Goal: Task Accomplishment & Management: Complete application form

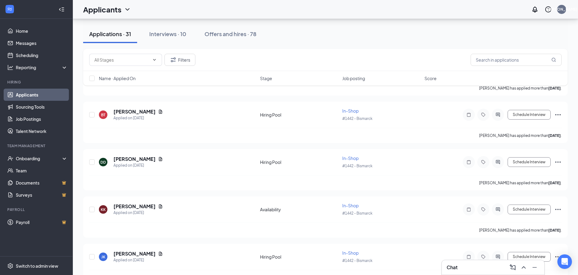
scroll to position [425, 0]
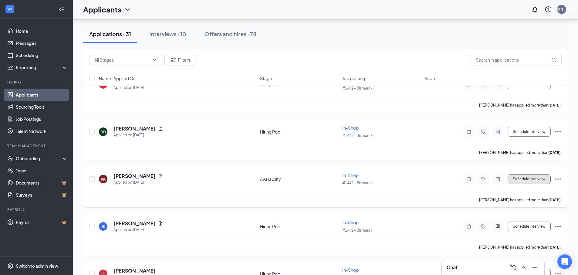
click at [527, 179] on button "Schedule Interview" at bounding box center [529, 179] width 43 height 10
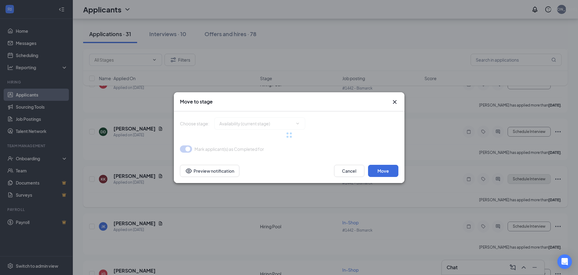
type input "Hiring Pool (next stage)"
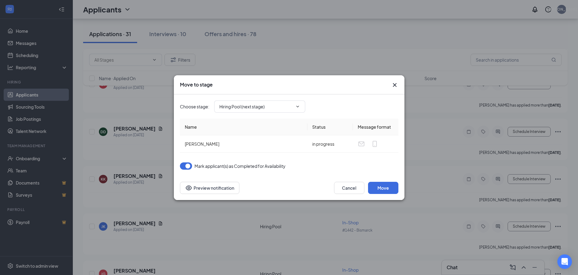
click at [397, 85] on icon "Cross" at bounding box center [394, 84] width 7 height 7
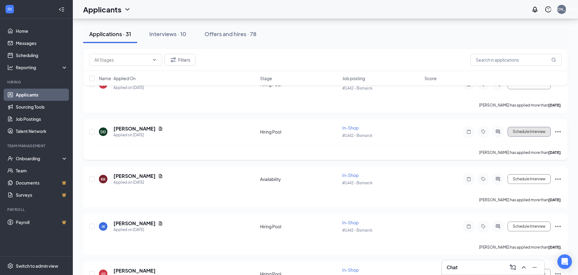
click at [535, 133] on button "Schedule Interview" at bounding box center [529, 132] width 43 height 10
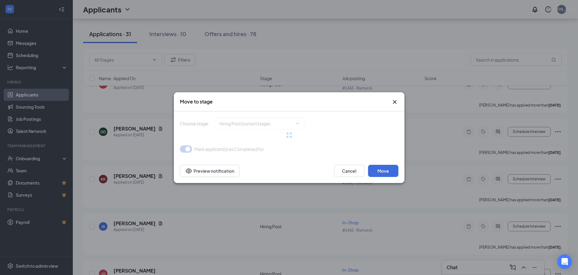
type input "Onsite Interview (next stage)"
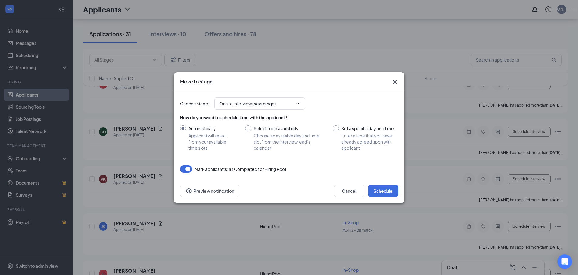
click at [392, 84] on icon "Cross" at bounding box center [394, 81] width 7 height 7
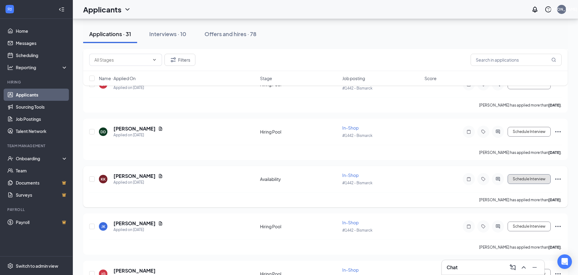
click at [532, 178] on button "Schedule Interview" at bounding box center [529, 179] width 43 height 10
type input "Hiring Pool (next stage)"
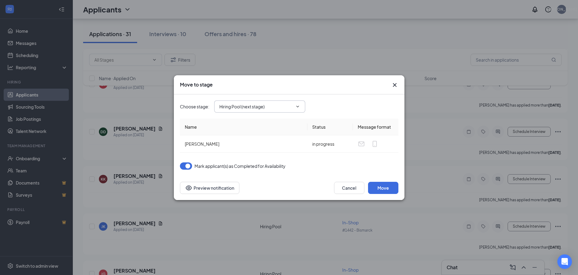
click at [290, 111] on span "Hiring Pool (next stage)" at bounding box center [259, 106] width 91 height 12
click at [298, 105] on icon "ChevronDown" at bounding box center [297, 106] width 5 height 5
click at [295, 107] on icon "ChevronDown" at bounding box center [297, 106] width 5 height 5
click at [297, 106] on icon "ChevronDown" at bounding box center [297, 106] width 5 height 5
click at [398, 84] on icon "Cross" at bounding box center [394, 84] width 7 height 7
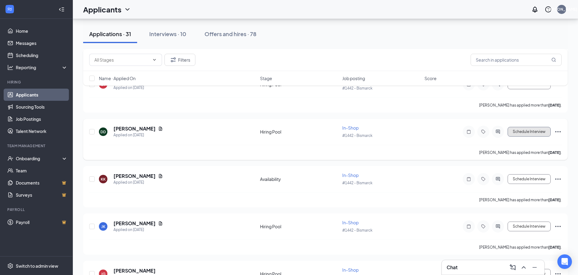
click at [519, 132] on button "Schedule Interview" at bounding box center [529, 132] width 43 height 10
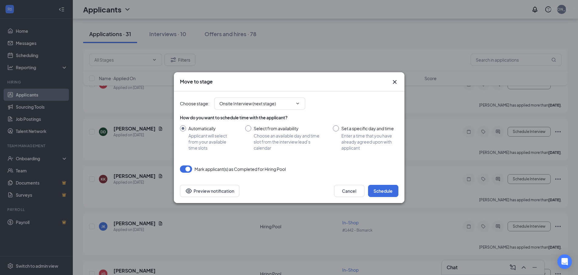
click at [393, 83] on icon "Cross" at bounding box center [394, 81] width 7 height 7
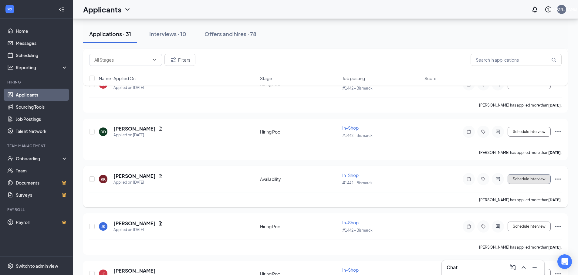
click at [518, 178] on button "Schedule Interview" at bounding box center [529, 179] width 43 height 10
type input "Hiring Pool (next stage)"
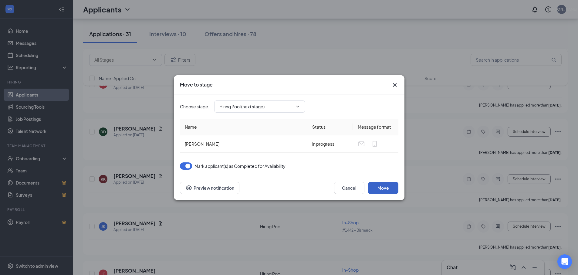
click at [383, 187] on button "Move" at bounding box center [383, 188] width 30 height 12
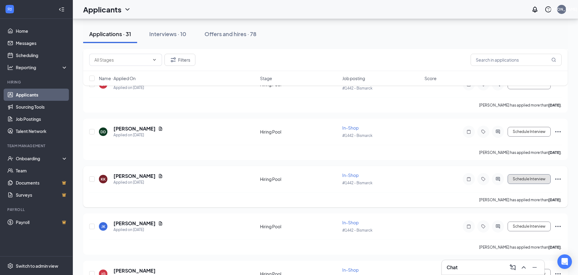
click at [517, 178] on button "Schedule Interview" at bounding box center [529, 179] width 43 height 10
type input "Onsite Interview (next stage)"
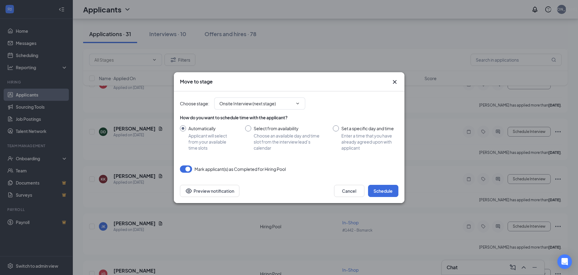
click at [396, 83] on icon "Cross" at bounding box center [394, 81] width 7 height 7
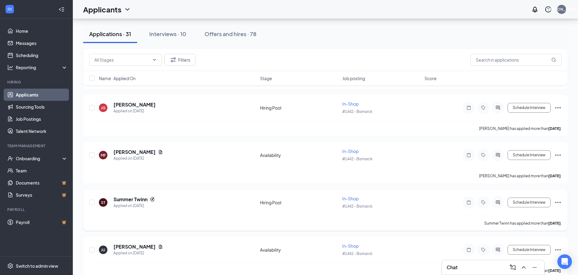
scroll to position [607, 0]
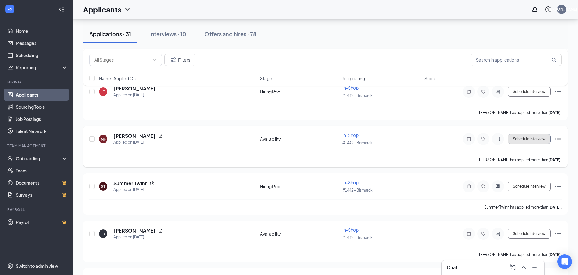
click at [524, 139] on button "Schedule Interview" at bounding box center [529, 139] width 43 height 10
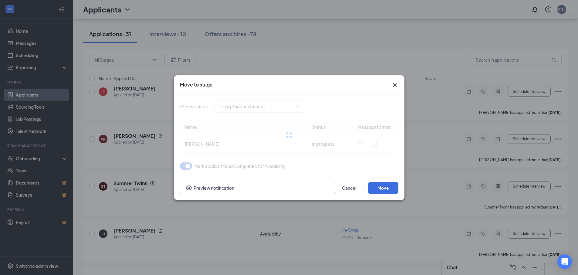
type input "Hiring Pool (next stage)"
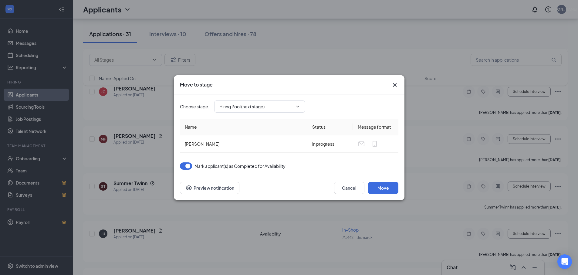
click at [392, 85] on icon "Cross" at bounding box center [394, 84] width 7 height 7
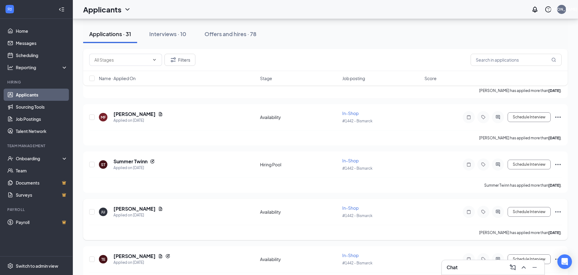
scroll to position [668, 0]
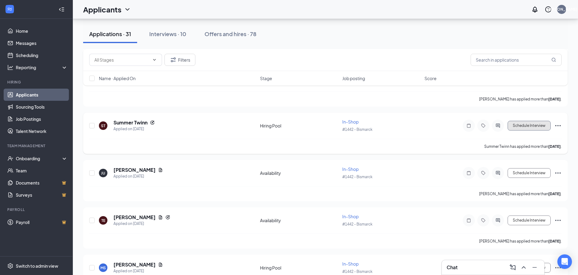
drag, startPoint x: 520, startPoint y: 125, endPoint x: 516, endPoint y: 128, distance: 4.7
click at [516, 128] on button "Schedule Interview" at bounding box center [529, 126] width 43 height 10
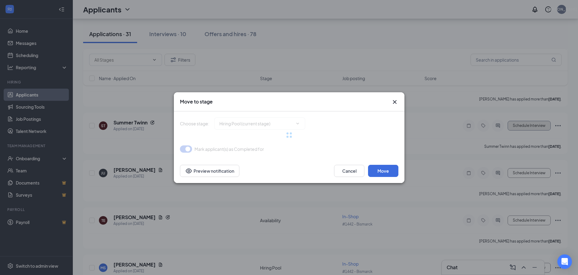
type input "Onsite Interview (next stage)"
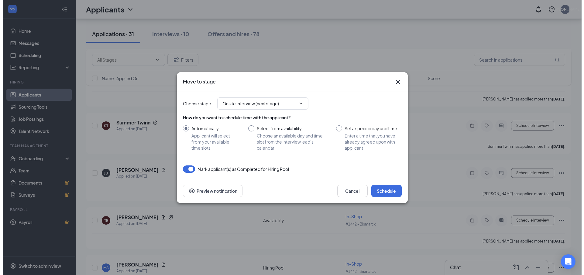
scroll to position [638, 0]
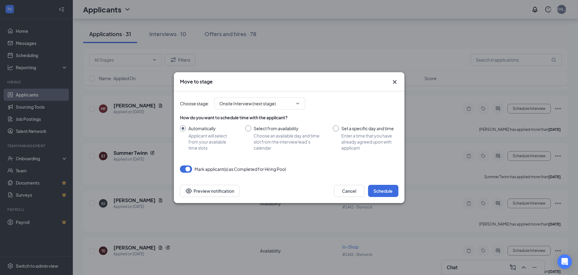
click at [397, 81] on icon "Cross" at bounding box center [394, 81] width 7 height 7
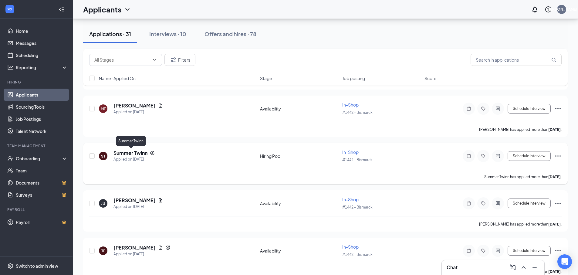
click at [137, 154] on h5 "Summer Twinn" at bounding box center [131, 153] width 34 height 7
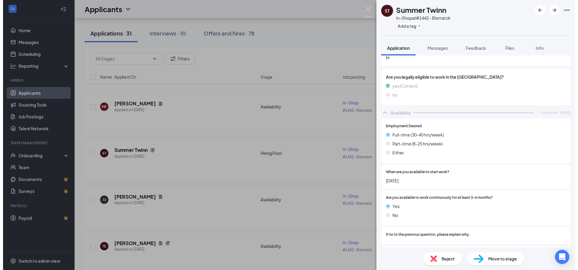
scroll to position [152, 0]
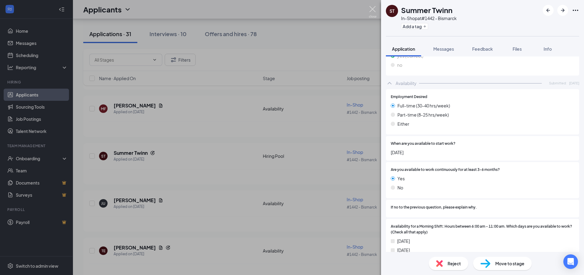
click at [371, 11] on img at bounding box center [373, 12] width 8 height 12
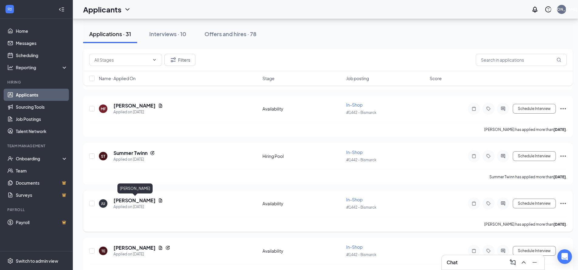
click at [135, 199] on h5 "[PERSON_NAME]" at bounding box center [135, 200] width 42 height 7
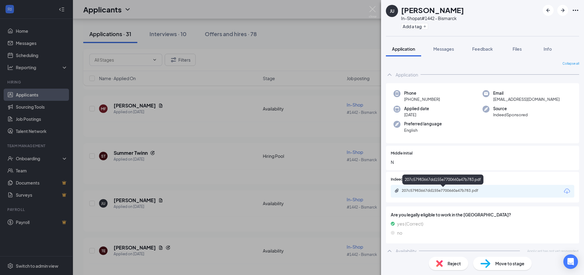
click at [451, 192] on div "207c57983667dd155e7700660a47b783.pdf" at bounding box center [443, 190] width 85 height 5
click at [374, 8] on img at bounding box center [373, 12] width 8 height 12
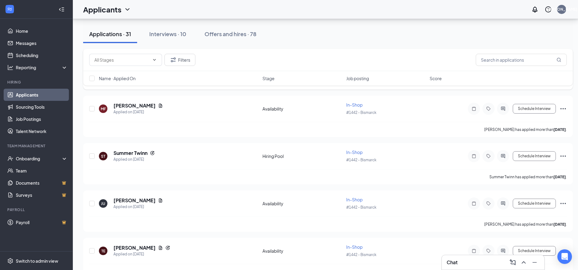
scroll to position [486, 0]
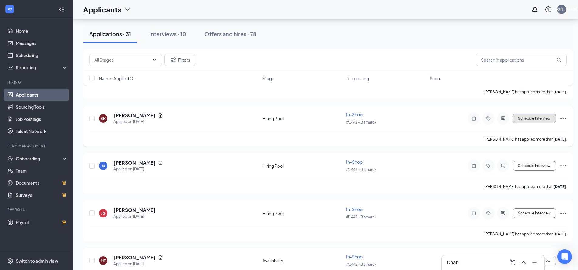
click at [531, 117] on button "Schedule Interview" at bounding box center [534, 119] width 43 height 10
type input "Onsite Interview (next stage)"
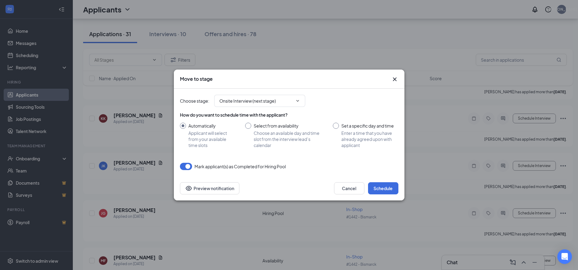
click at [393, 81] on icon "Cross" at bounding box center [395, 79] width 4 height 4
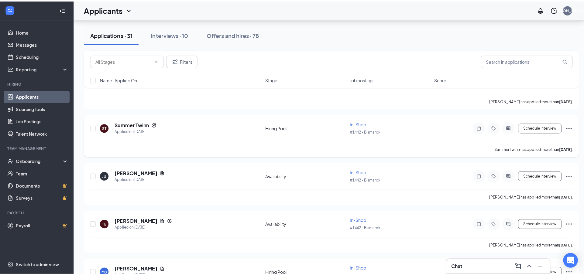
scroll to position [668, 0]
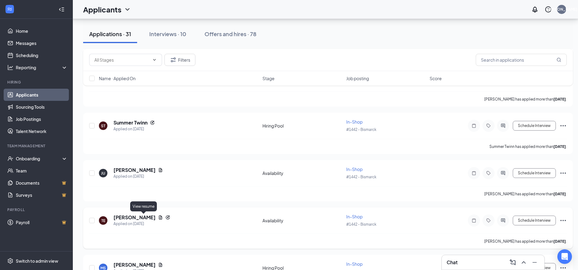
click at [159, 217] on icon "Document" at bounding box center [160, 217] width 3 height 4
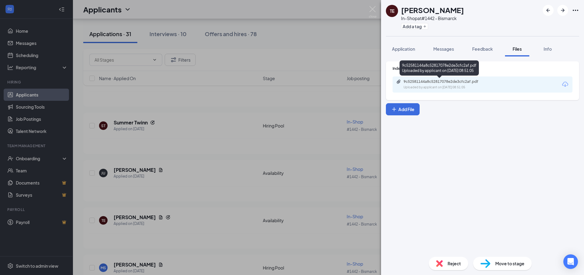
click at [453, 81] on div "9c52581144a8c52817078e2de3cfc2af.pdf" at bounding box center [445, 81] width 85 height 5
